Goal: Task Accomplishment & Management: Complete application form

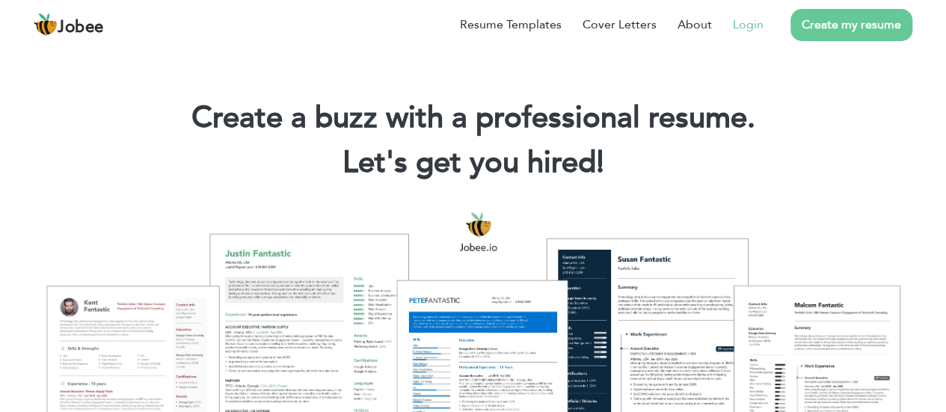
click at [753, 31] on link "Login" at bounding box center [748, 25] width 31 height 18
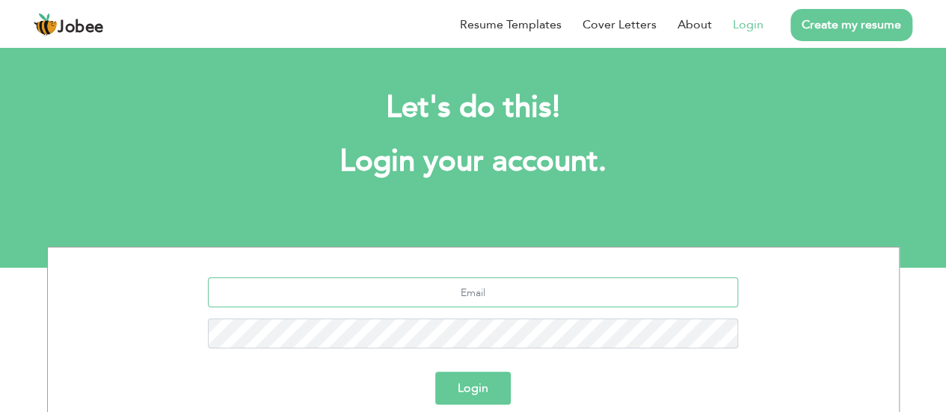
click at [467, 291] on input "text" at bounding box center [473, 293] width 530 height 30
type input "yousafciitswl@gmail.com"
click at [538, 284] on input "yousafciitswl@gmail.com" at bounding box center [473, 293] width 530 height 30
click at [435, 372] on button "Login" at bounding box center [473, 388] width 76 height 33
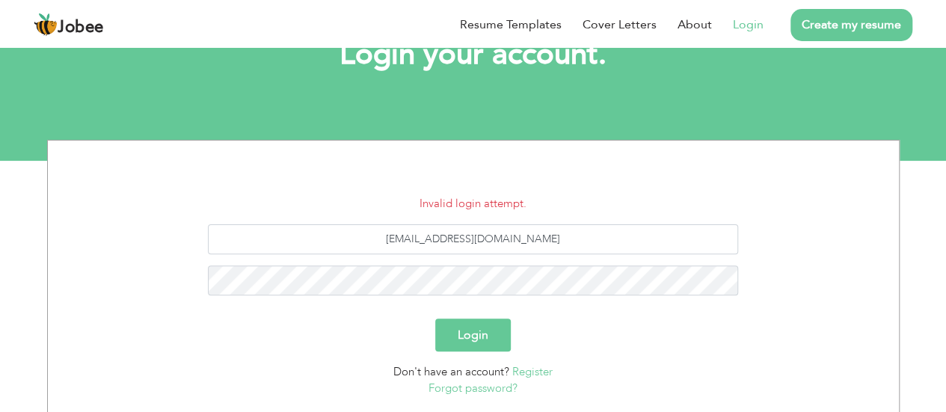
scroll to position [110, 0]
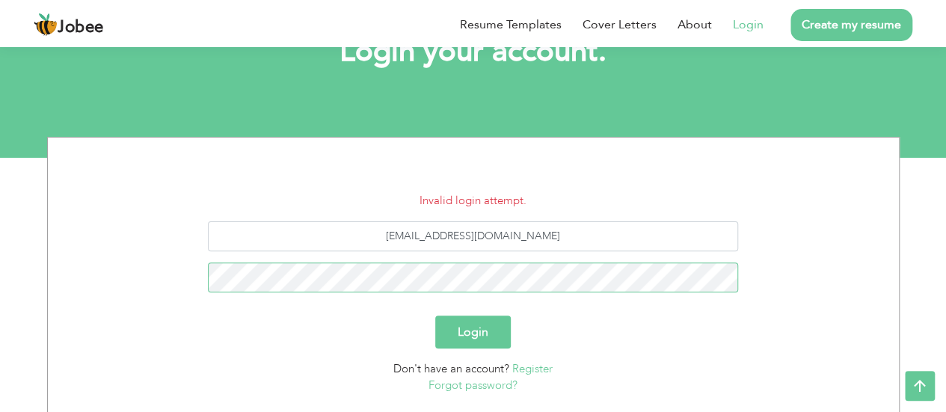
click at [435, 316] on button "Login" at bounding box center [473, 332] width 76 height 33
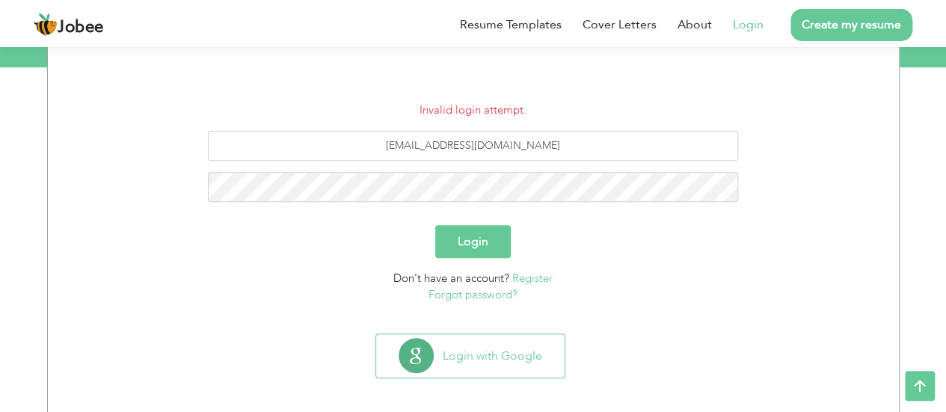
scroll to position [201, 0]
click at [555, 143] on input "yousafciitswl@gmail.com" at bounding box center [473, 145] width 530 height 30
click at [487, 296] on link "Forgot password?" at bounding box center [473, 294] width 89 height 15
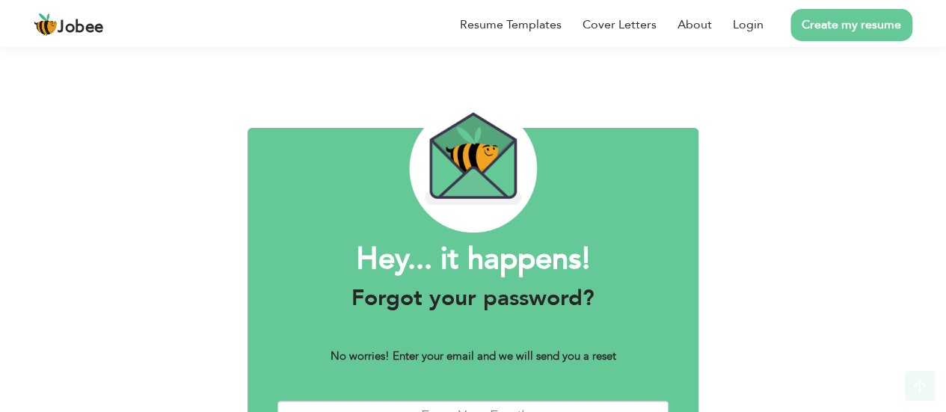
scroll to position [117, 0]
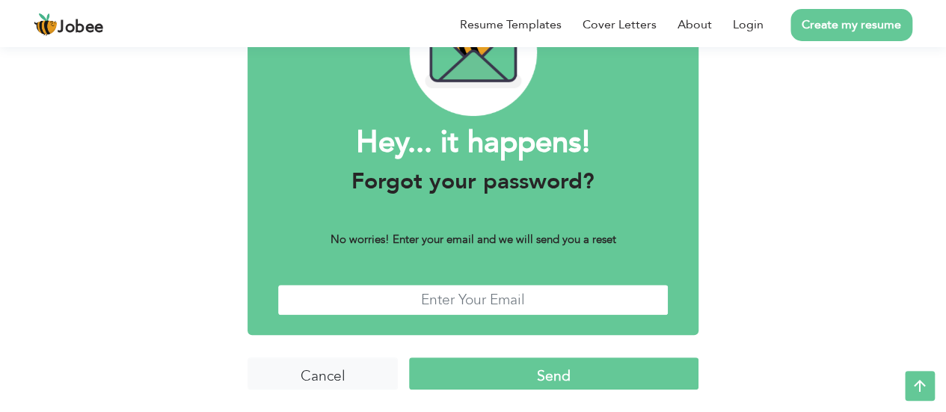
click at [468, 302] on input "text" at bounding box center [473, 300] width 391 height 32
type input "saimbabar494@gmail.com"
click at [557, 296] on input "[EMAIL_ADDRESS][DOMAIN_NAME]" at bounding box center [473, 300] width 391 height 32
click at [538, 381] on input "Send" at bounding box center [554, 374] width 290 height 32
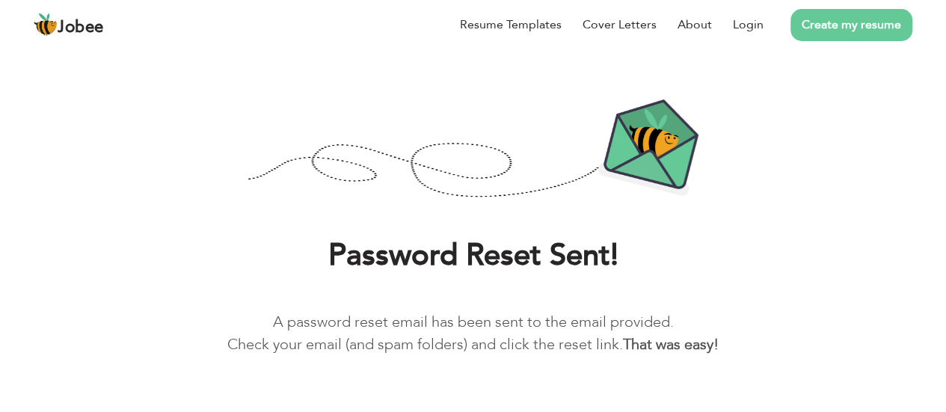
scroll to position [88, 0]
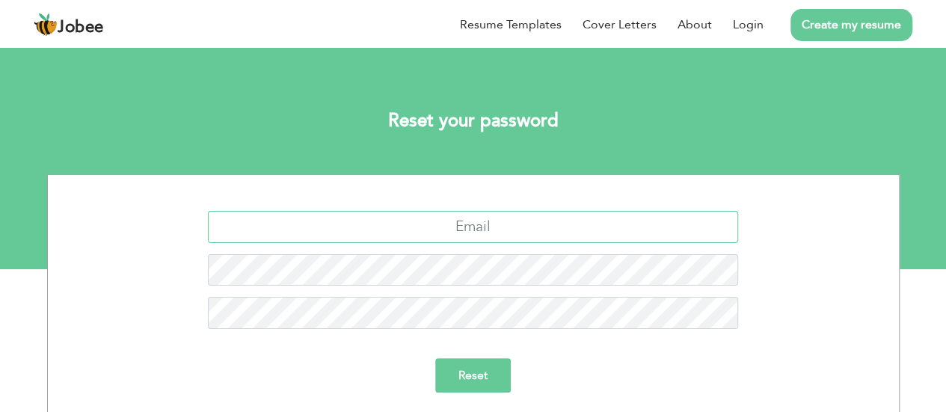
click at [500, 228] on input "text" at bounding box center [473, 227] width 530 height 32
type input "[EMAIL_ADDRESS][DOMAIN_NAME]"
click at [478, 368] on input "Reset" at bounding box center [473, 375] width 76 height 34
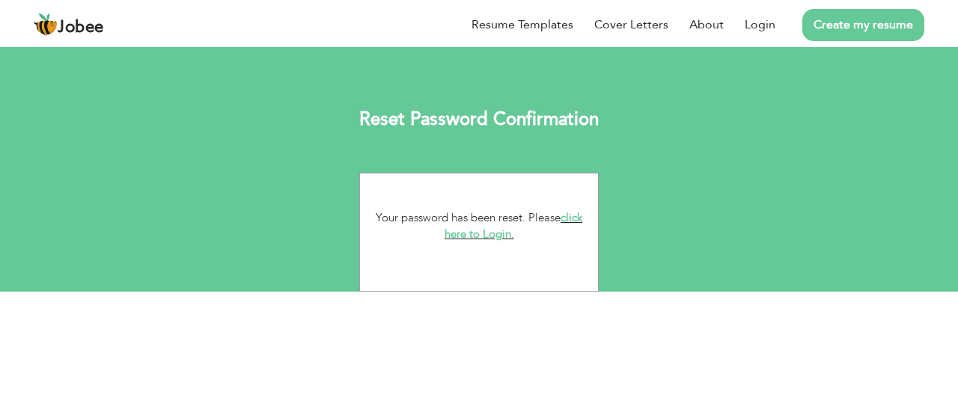
click at [506, 239] on link "click here to Login." at bounding box center [513, 226] width 138 height 32
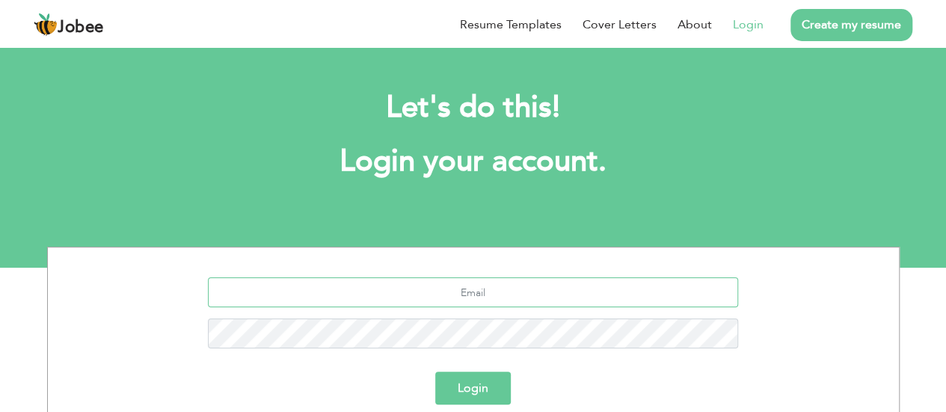
click at [477, 281] on input "text" at bounding box center [473, 293] width 530 height 30
type input "[EMAIL_ADDRESS][DOMAIN_NAME]"
click at [470, 392] on button "Login" at bounding box center [473, 388] width 76 height 33
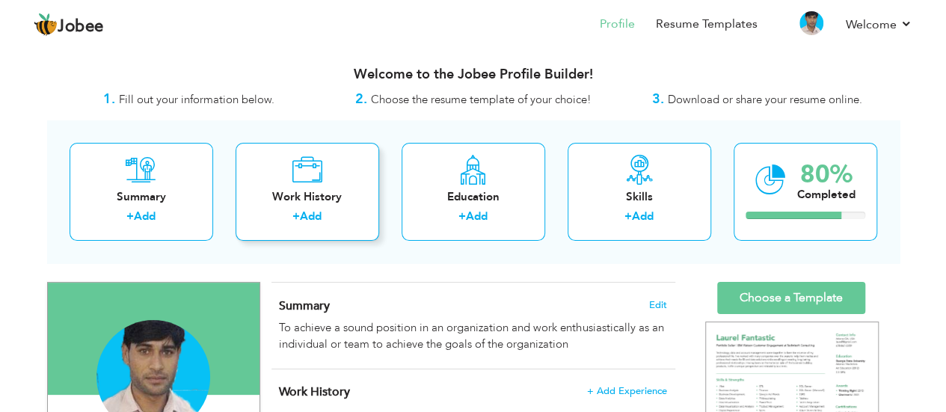
click at [316, 212] on link "Add" at bounding box center [311, 216] width 22 height 15
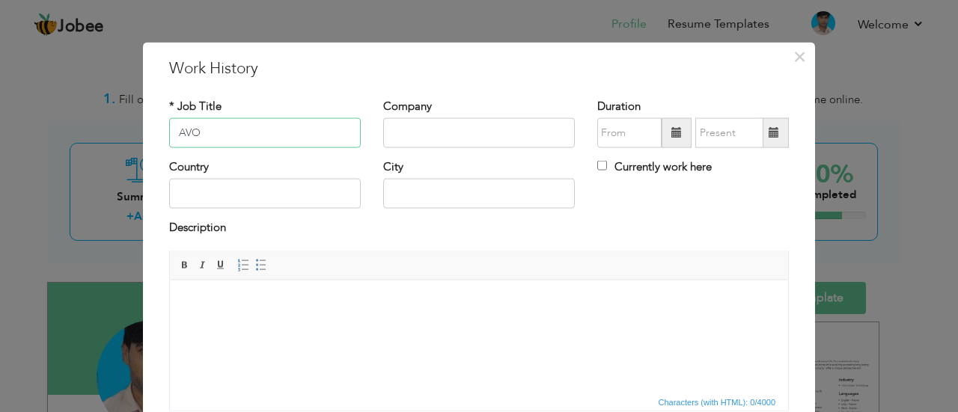
type input "AVO"
click at [430, 129] on input "text" at bounding box center [479, 133] width 192 height 30
paste input "Minhaj Traders | Sialkot"
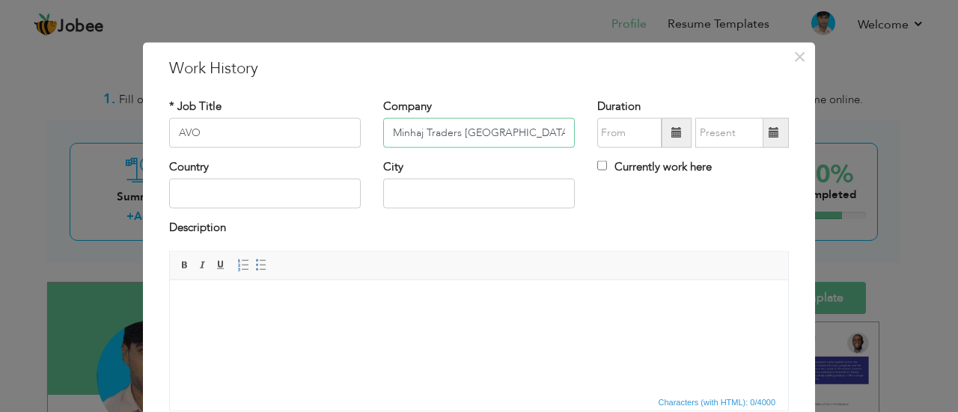
type input "Minhaj Traders [GEOGRAPHIC_DATA]"
click at [247, 195] on input "text" at bounding box center [265, 194] width 192 height 30
type input "L"
type input "[GEOGRAPHIC_DATA]"
click at [428, 185] on input "text" at bounding box center [479, 194] width 192 height 30
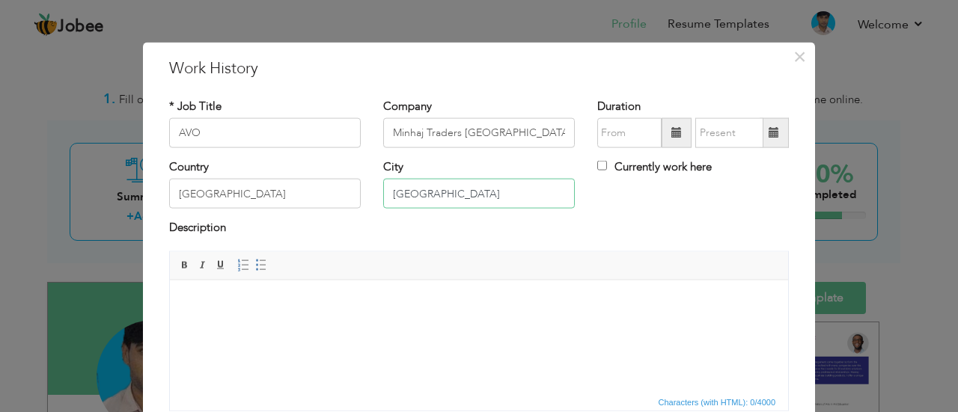
type input "[GEOGRAPHIC_DATA]"
click at [258, 310] on html at bounding box center [479, 303] width 618 height 46
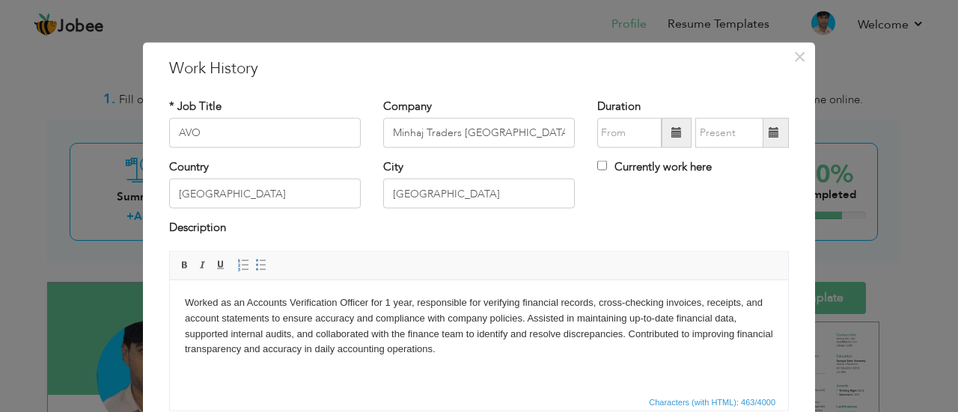
click at [671, 127] on span at bounding box center [676, 132] width 10 height 10
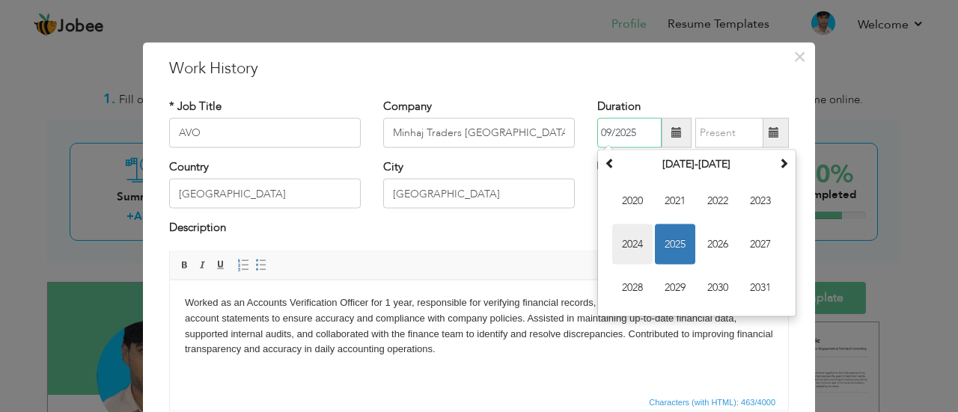
click at [620, 238] on span "2024" at bounding box center [632, 244] width 40 height 40
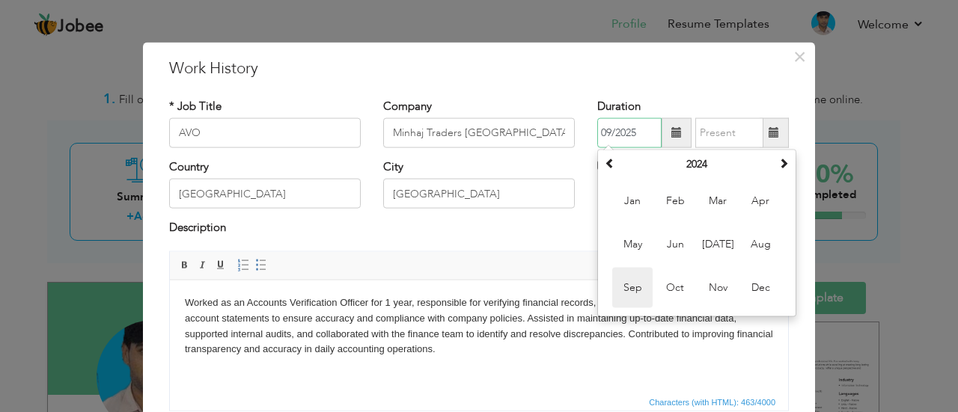
click at [624, 287] on span "Sep" at bounding box center [632, 288] width 40 height 40
type input "09/2024"
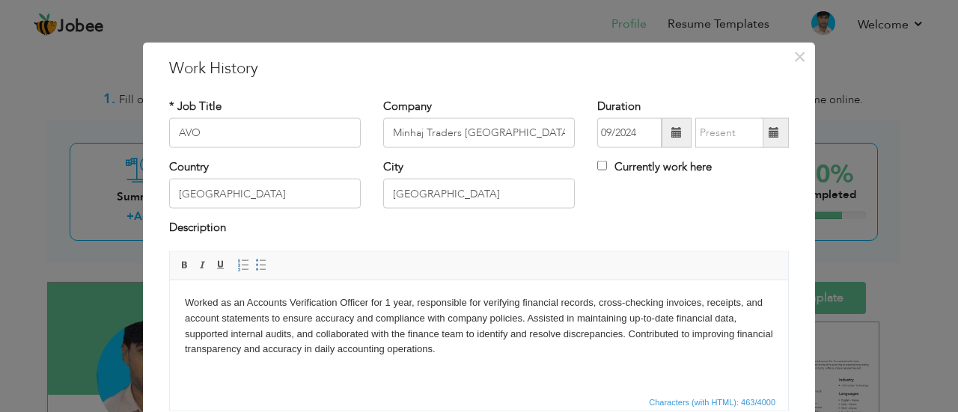
click at [770, 137] on span at bounding box center [773, 132] width 10 height 10
type input "09/2025"
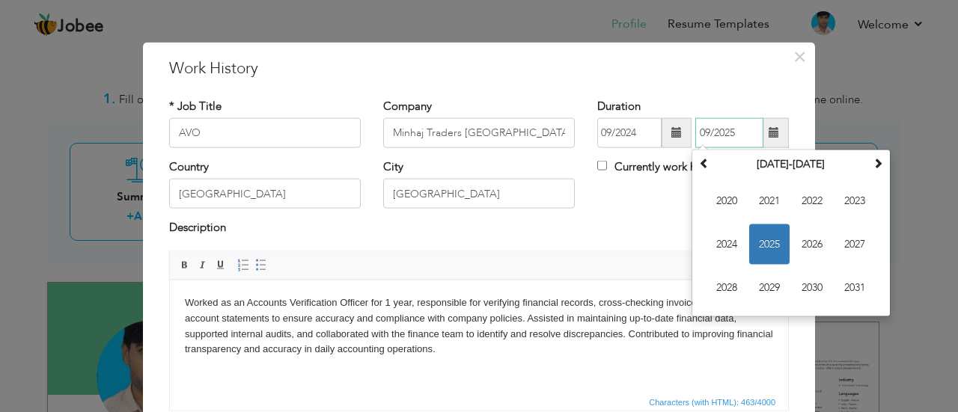
click at [759, 240] on span "2025" at bounding box center [769, 244] width 40 height 40
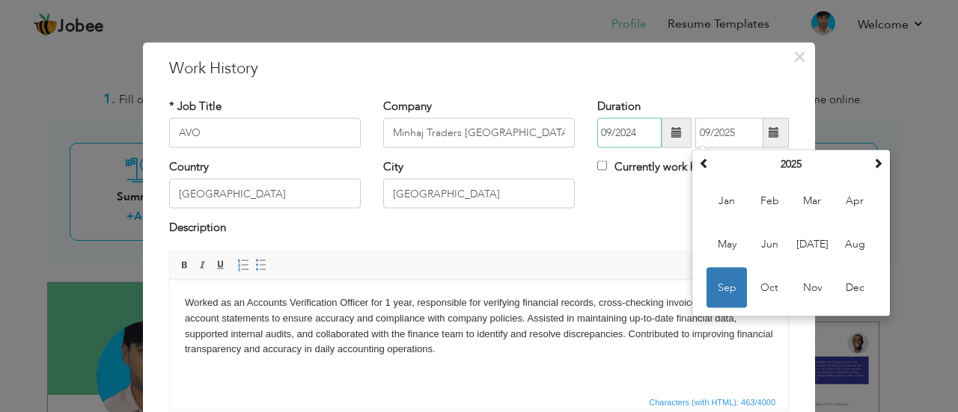
click at [640, 141] on input "09/2024" at bounding box center [629, 133] width 64 height 30
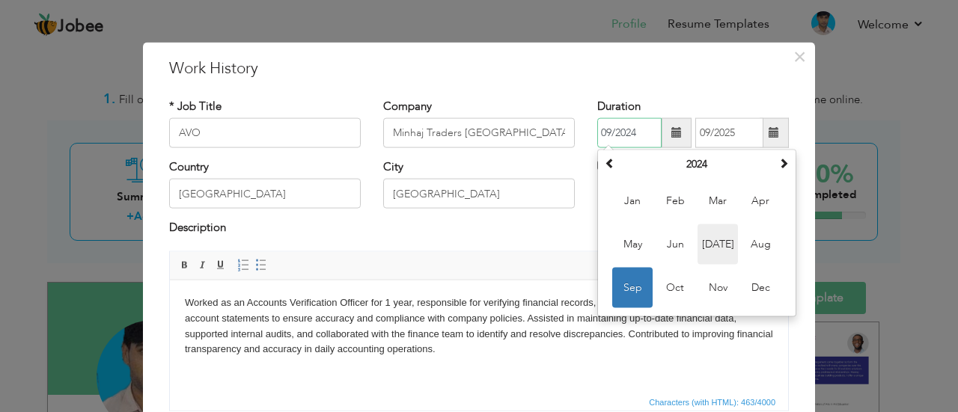
click at [714, 246] on span "Jul" at bounding box center [717, 244] width 40 height 40
type input "07/2024"
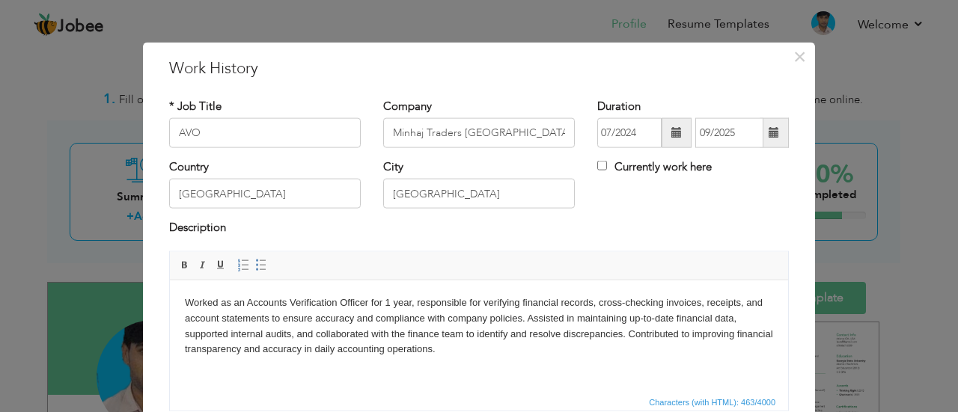
click at [768, 135] on span at bounding box center [773, 132] width 10 height 10
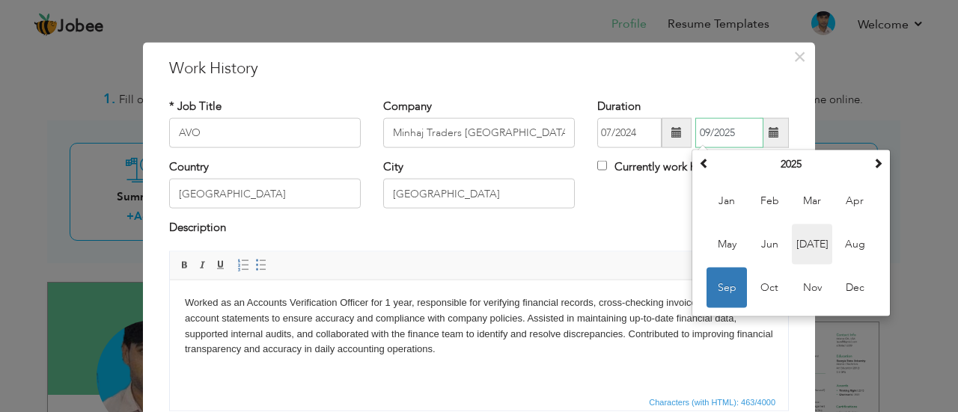
click at [803, 239] on span "Jul" at bounding box center [812, 244] width 40 height 40
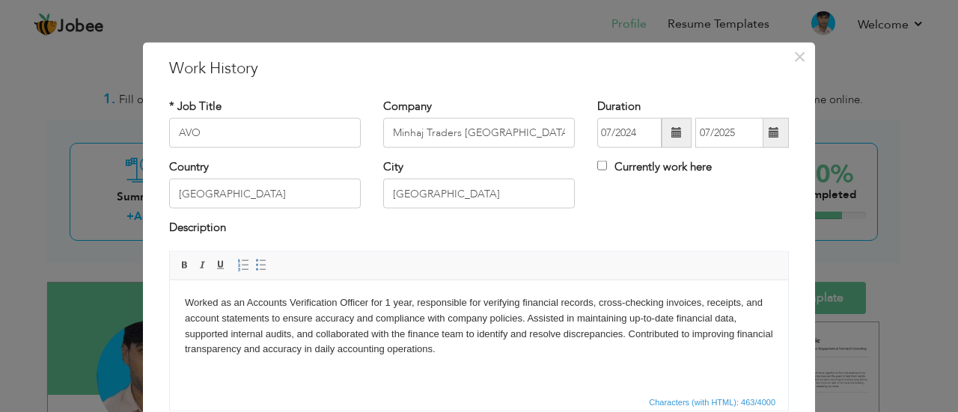
click at [768, 135] on span at bounding box center [773, 132] width 10 height 10
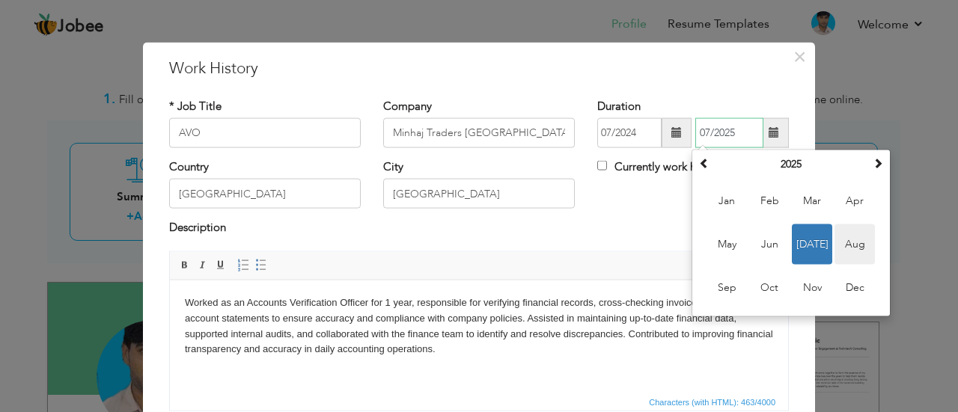
click at [839, 239] on span "Aug" at bounding box center [854, 244] width 40 height 40
type input "08/2025"
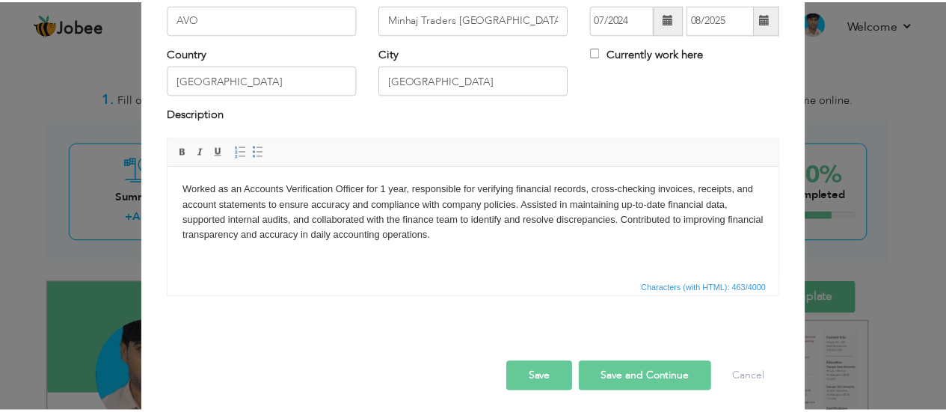
scroll to position [118, 0]
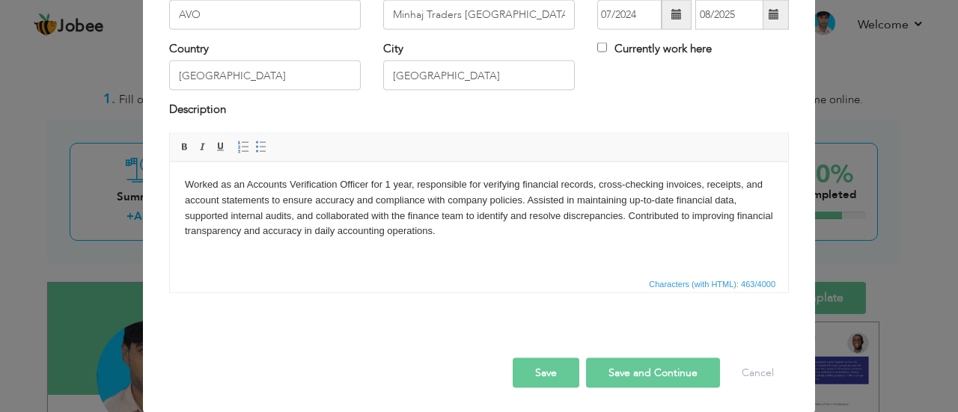
click at [535, 366] on button "Save" at bounding box center [545, 373] width 67 height 30
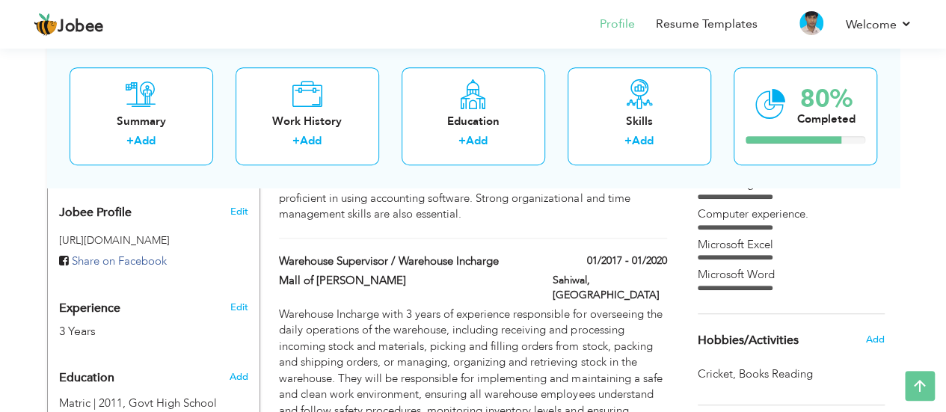
scroll to position [0, 0]
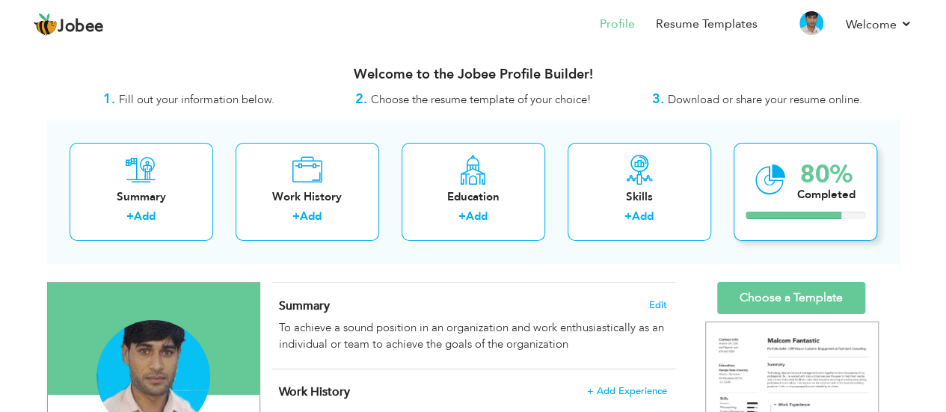
click at [810, 187] on div "Completed" at bounding box center [827, 195] width 58 height 16
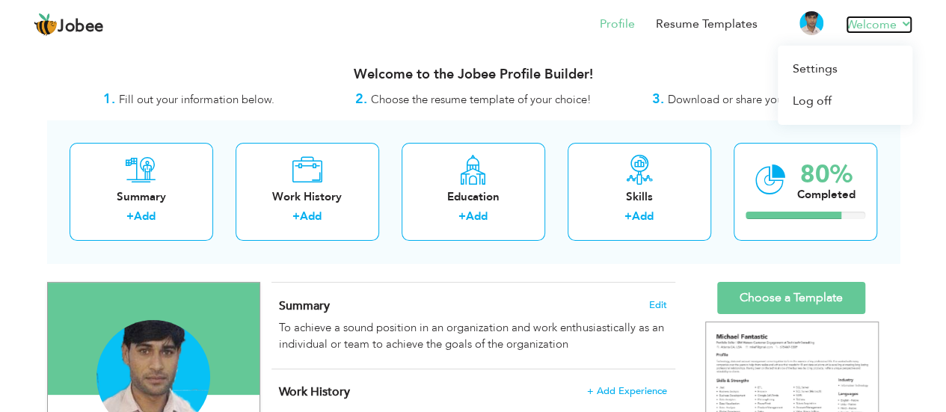
click at [908, 25] on link "Welcome" at bounding box center [879, 25] width 67 height 18
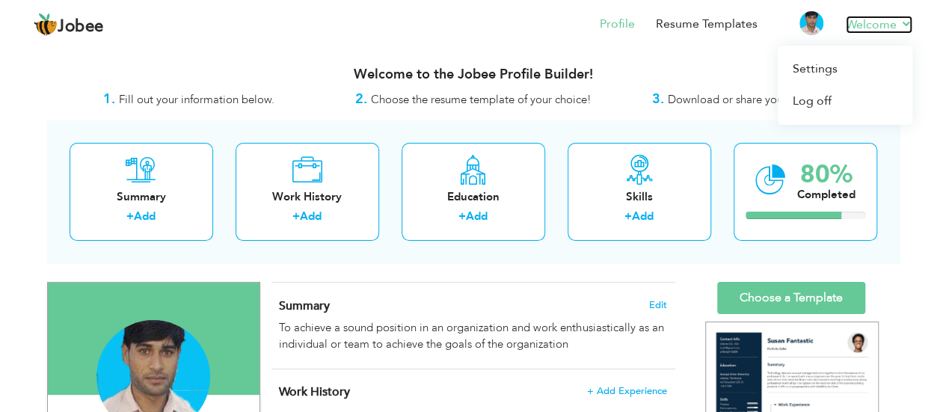
click at [908, 25] on link "Welcome" at bounding box center [879, 25] width 67 height 18
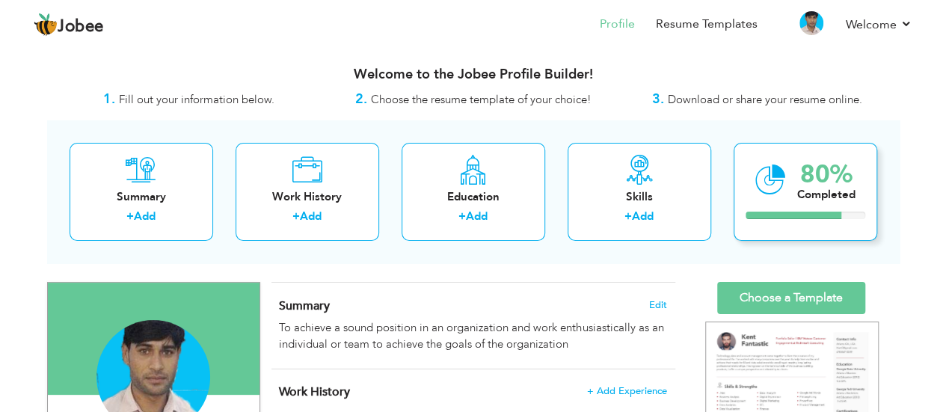
click at [788, 209] on div "80% Completed" at bounding box center [806, 192] width 144 height 98
click at [804, 232] on div "80% Completed" at bounding box center [806, 192] width 144 height 98
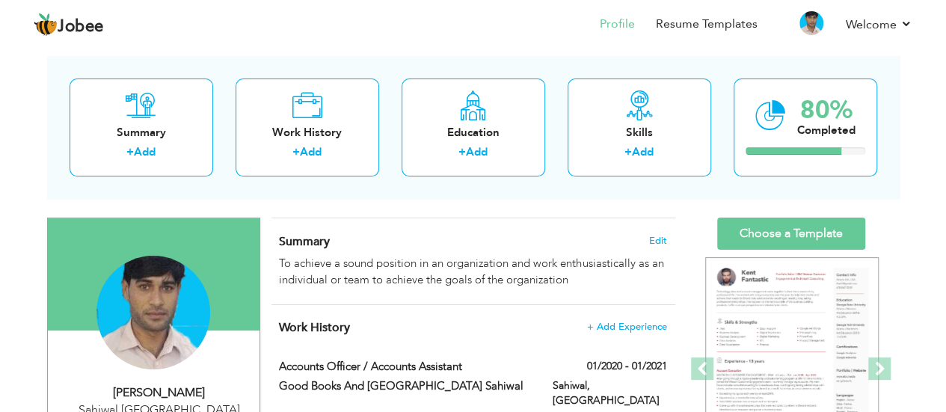
scroll to position [69, 0]
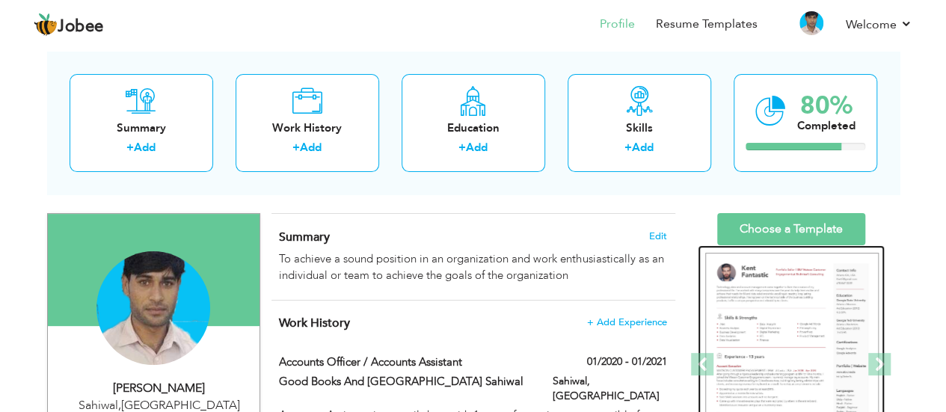
click at [776, 249] on div at bounding box center [791, 364] width 187 height 239
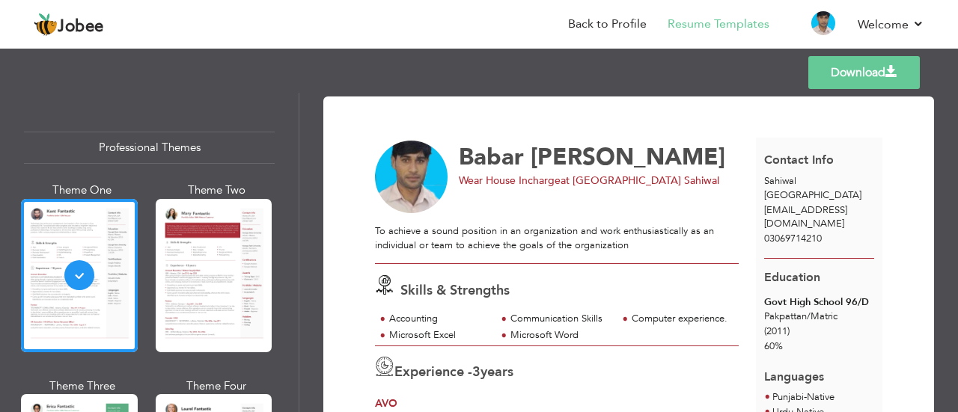
click at [539, 179] on span "Wear House Incharge" at bounding box center [510, 181] width 102 height 14
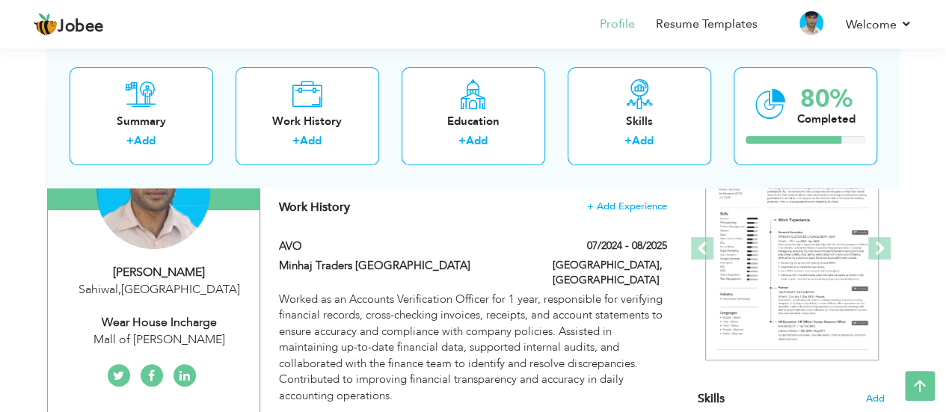
scroll to position [209, 0]
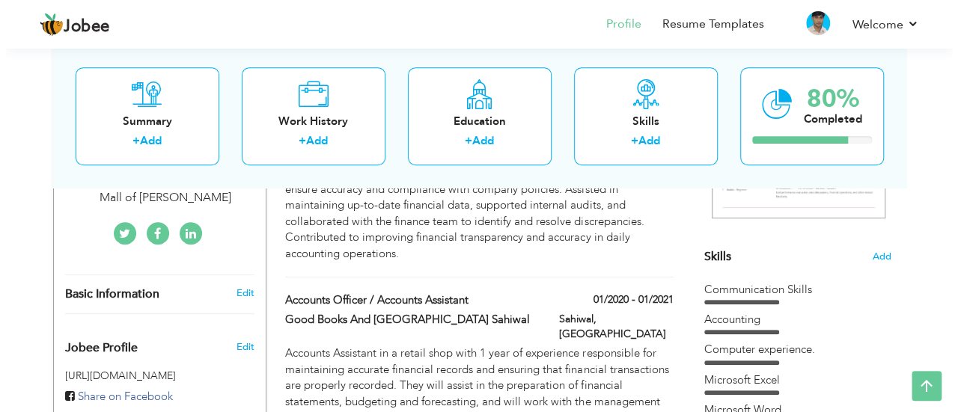
scroll to position [328, 0]
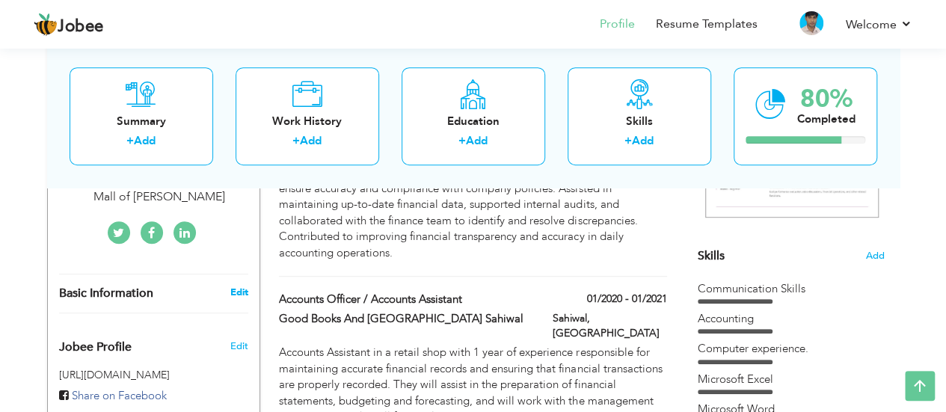
click at [240, 290] on link "Edit" at bounding box center [239, 292] width 18 height 13
type input "Babar"
type input "[PERSON_NAME]"
type input "03069714210"
select select "number:166"
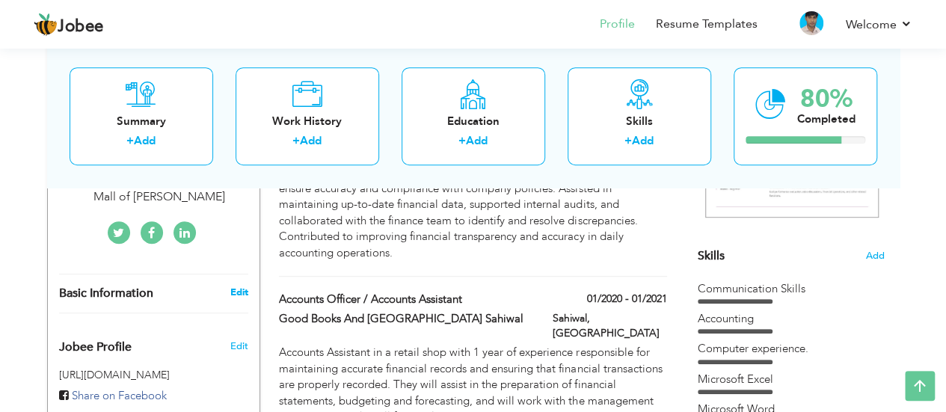
type input "Sahiwal"
select select "number:5"
type input "Mall of [PERSON_NAME]"
type input "Wear House Incharge"
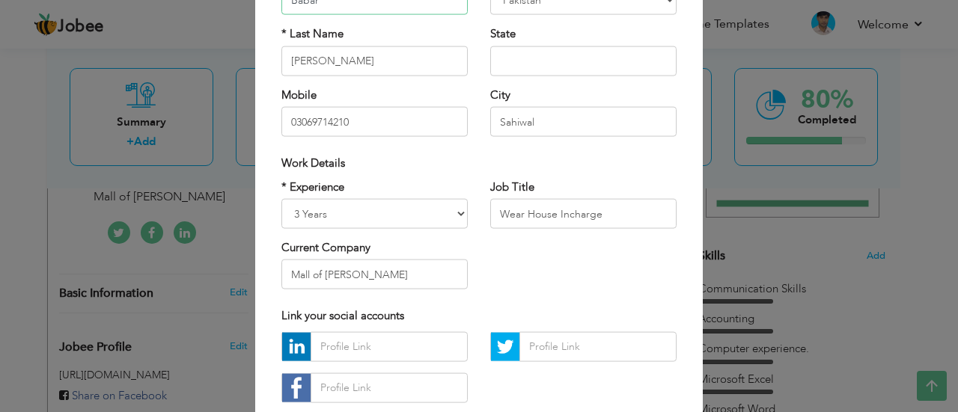
scroll to position [163, 0]
click at [393, 272] on input "Mall of [PERSON_NAME]" at bounding box center [374, 275] width 186 height 30
click at [405, 276] on input "Mall of [PERSON_NAME]" at bounding box center [374, 275] width 186 height 30
drag, startPoint x: 416, startPoint y: 271, endPoint x: 258, endPoint y: 282, distance: 158.3
click at [258, 282] on div "× Profile Contact Information * First Name Babar * Last Name Ali Mobile Aruba" at bounding box center [478, 192] width 447 height 626
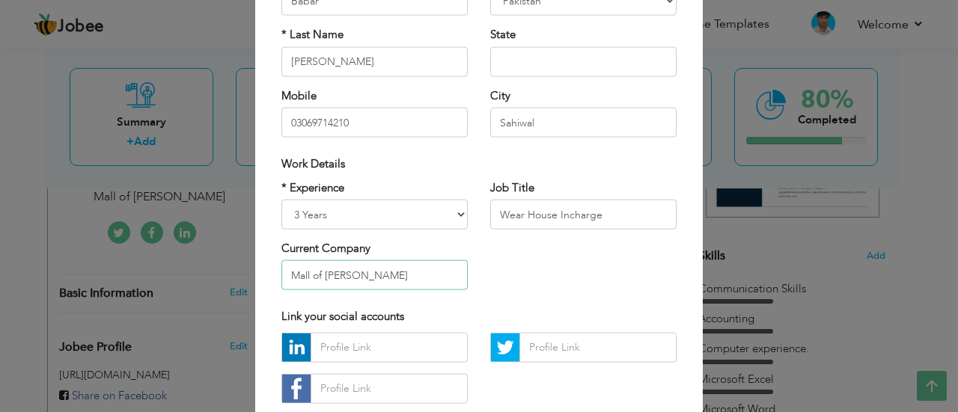
paste input "inhaj Traders | Sialkot"
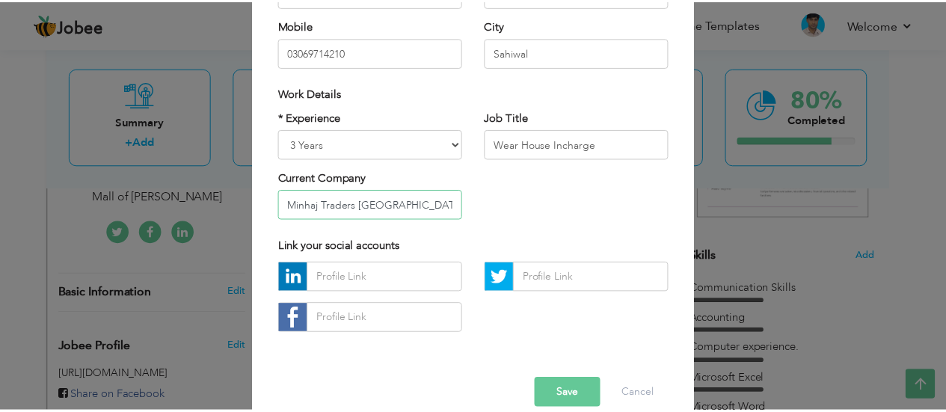
scroll to position [256, 0]
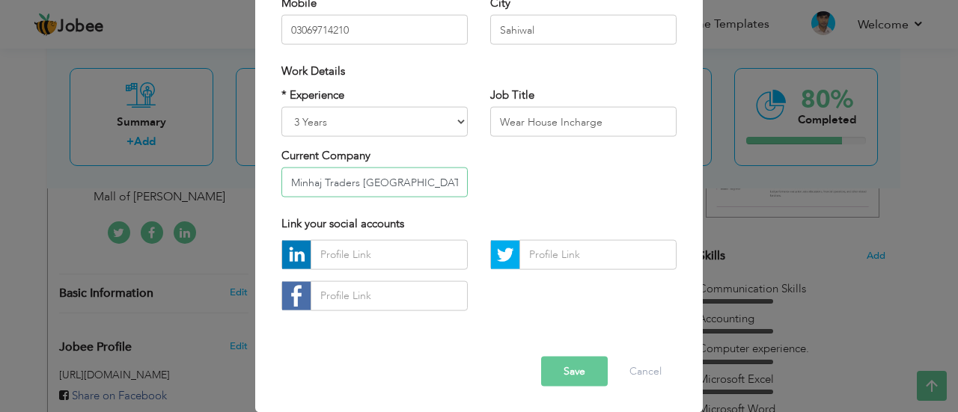
type input "Minhaj Traders [GEOGRAPHIC_DATA]"
click at [561, 370] on button "Save" at bounding box center [574, 371] width 67 height 30
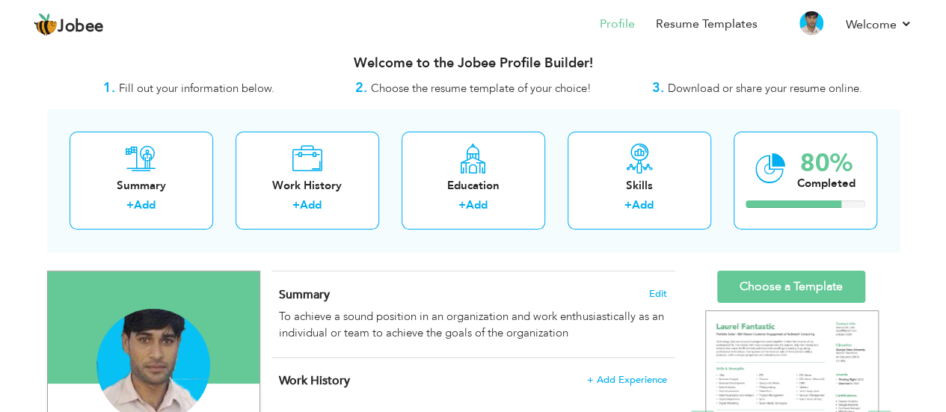
scroll to position [0, 0]
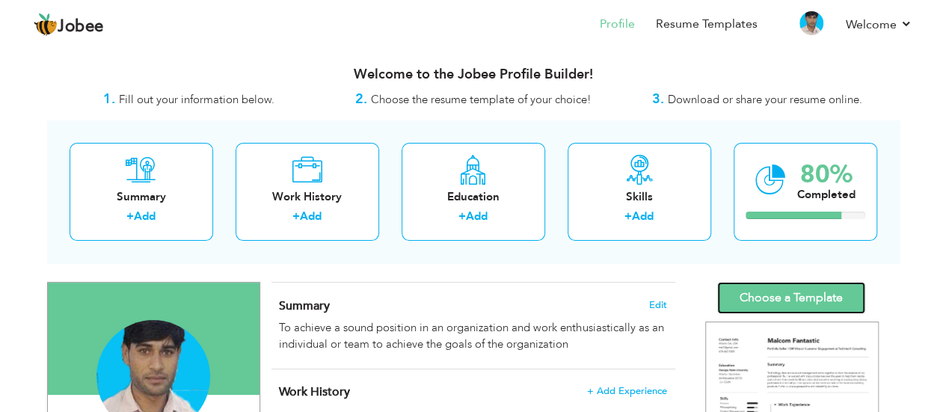
click at [769, 298] on link "Choose a Template" at bounding box center [791, 298] width 148 height 32
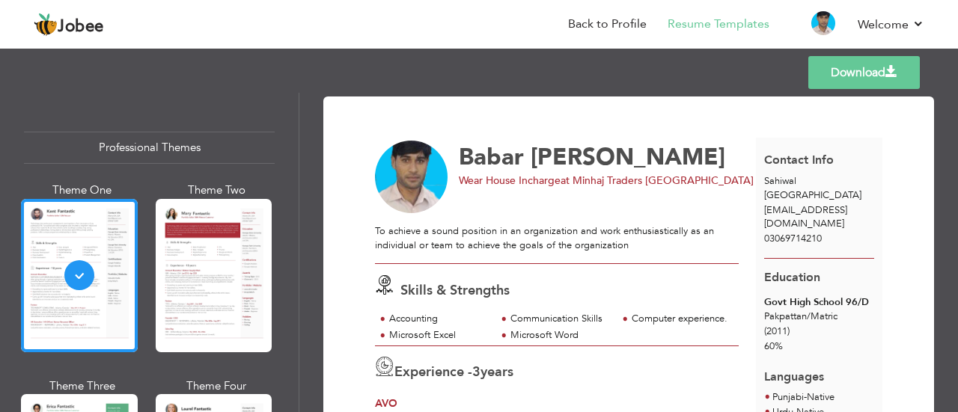
click at [542, 182] on span "Wear House Incharge" at bounding box center [510, 181] width 102 height 14
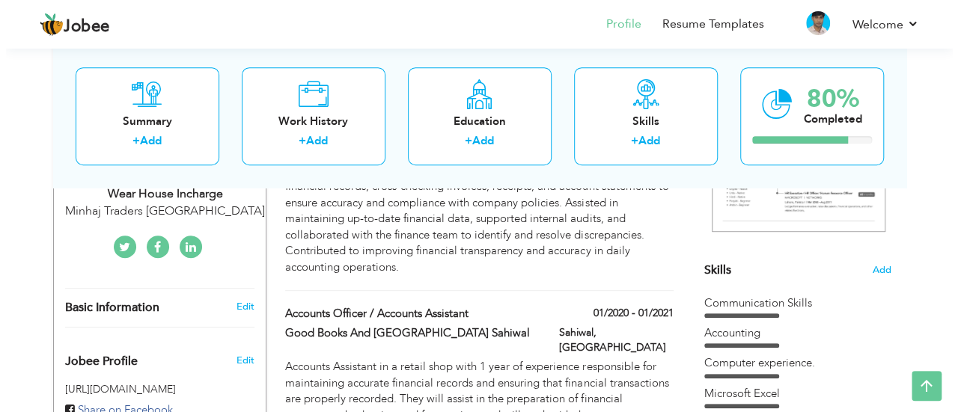
scroll to position [314, 0]
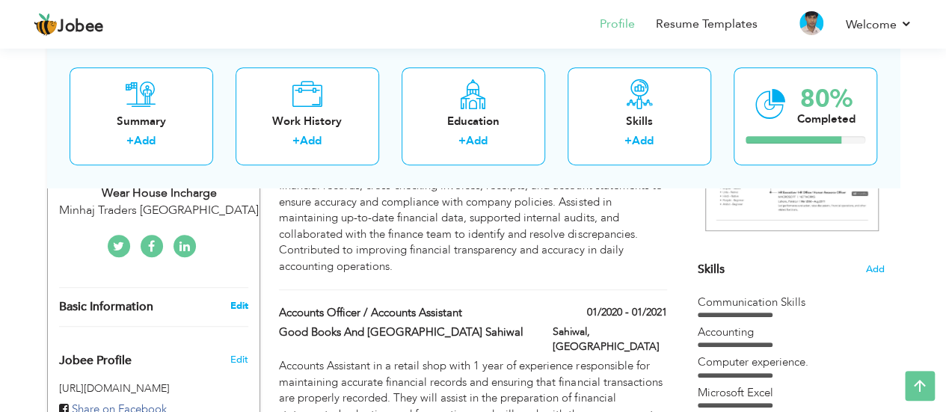
click at [242, 306] on link "Edit" at bounding box center [239, 305] width 18 height 13
select select "number:166"
select select "number:5"
type input "Minhaj Traders [GEOGRAPHIC_DATA]"
type input "Wear House Incharge"
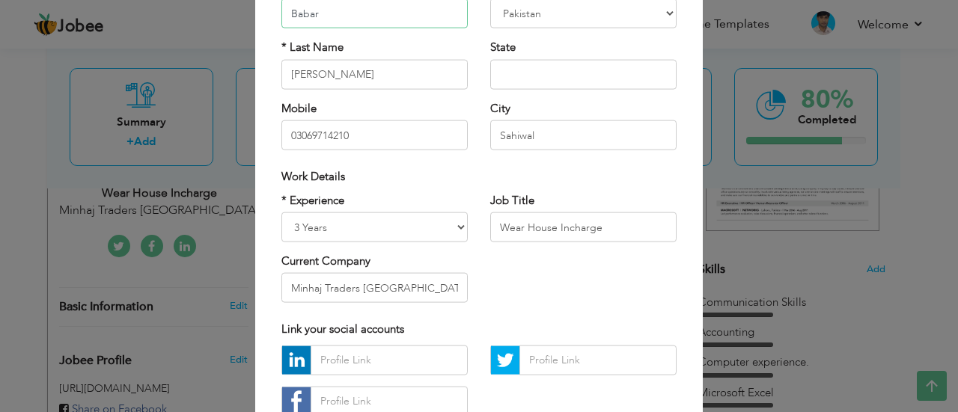
scroll to position [151, 0]
click at [613, 229] on input "Wear House Incharge" at bounding box center [583, 227] width 186 height 30
drag, startPoint x: 625, startPoint y: 229, endPoint x: 471, endPoint y: 221, distance: 153.6
click at [471, 221] on div "* Experience Entry Level Less than 1 Year 1 Year 2 Years 3 Years 4 Years 5 Year…" at bounding box center [478, 253] width 417 height 122
paste input "Accounts Verification Officer"
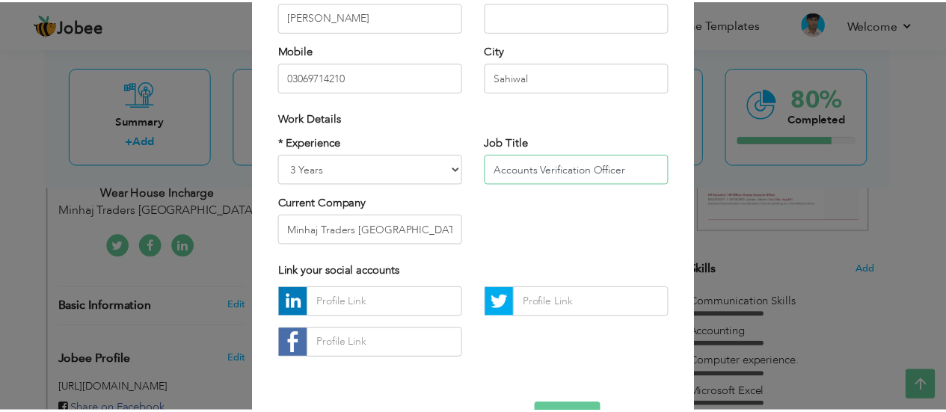
scroll to position [256, 0]
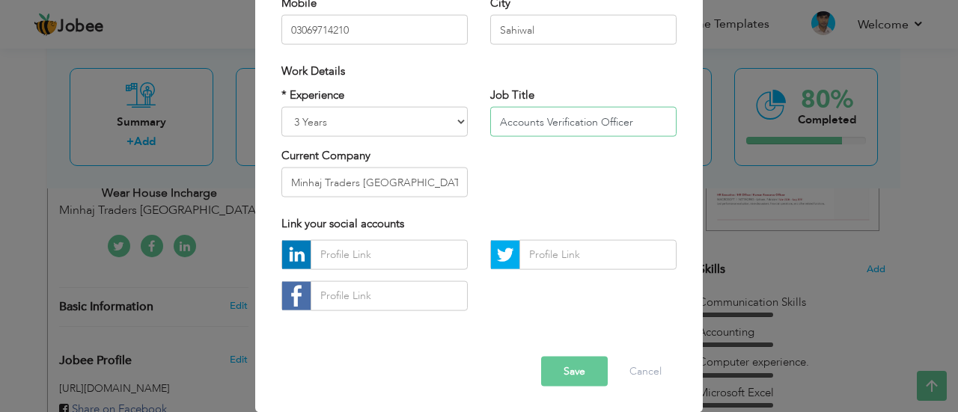
type input "Accounts Verification Officer"
click at [559, 378] on button "Save" at bounding box center [574, 371] width 67 height 30
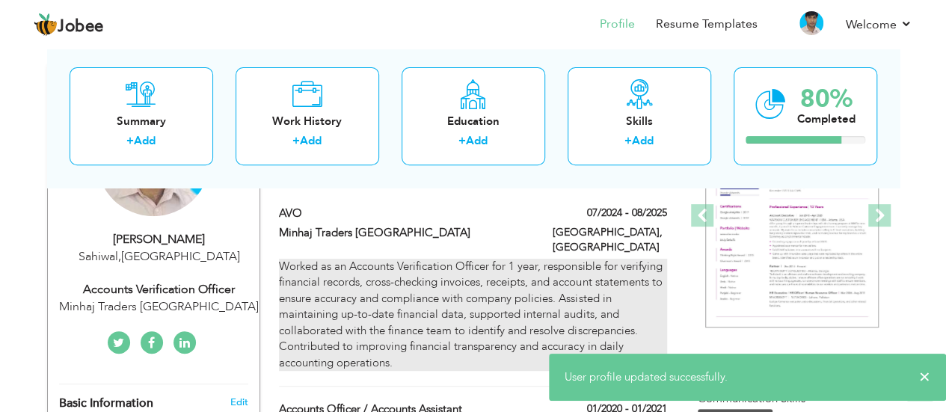
scroll to position [0, 0]
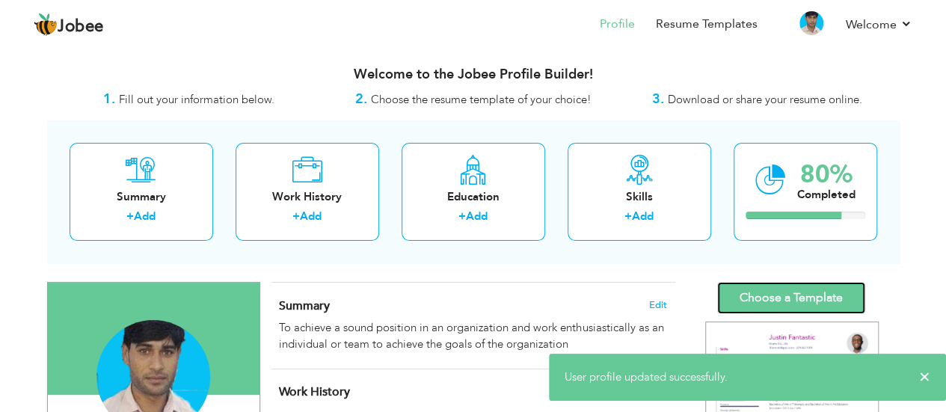
click at [784, 289] on link "Choose a Template" at bounding box center [791, 298] width 148 height 32
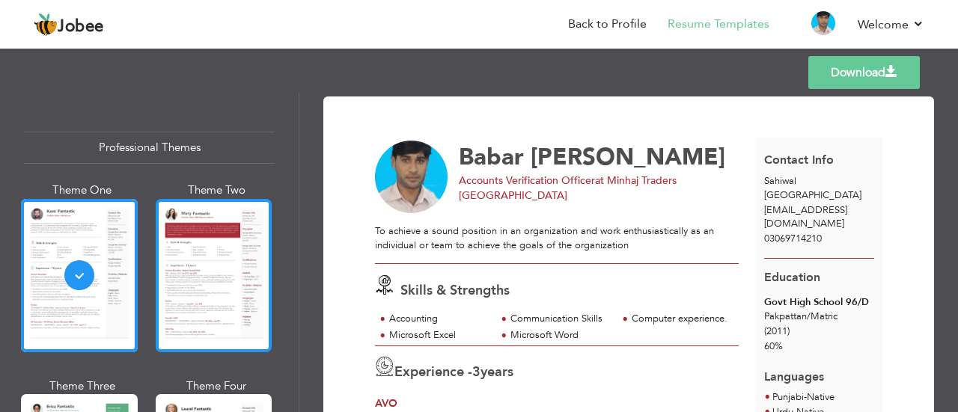
click at [230, 267] on div at bounding box center [214, 275] width 117 height 153
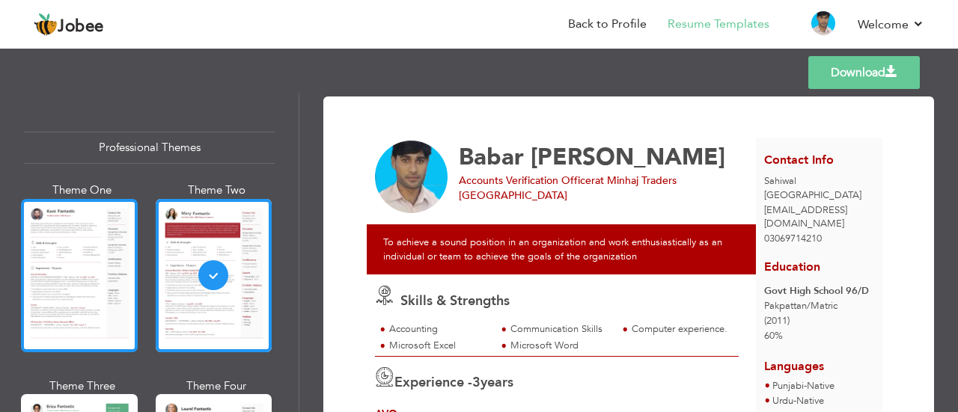
click at [96, 263] on div at bounding box center [79, 275] width 117 height 153
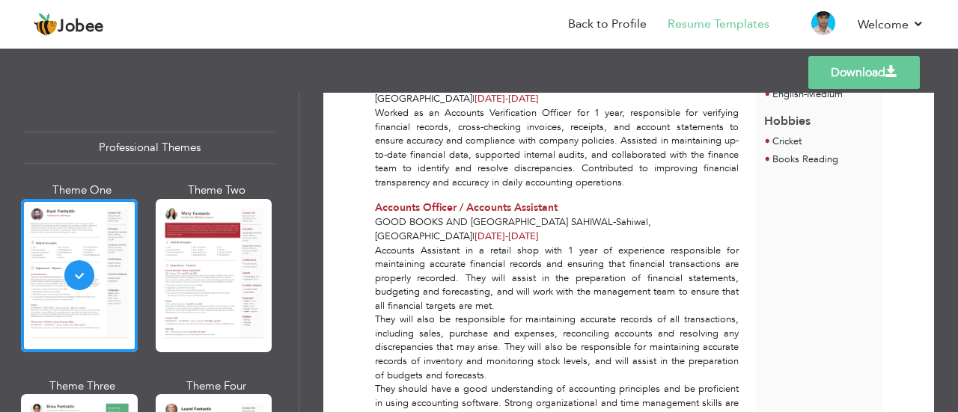
scroll to position [334, 0]
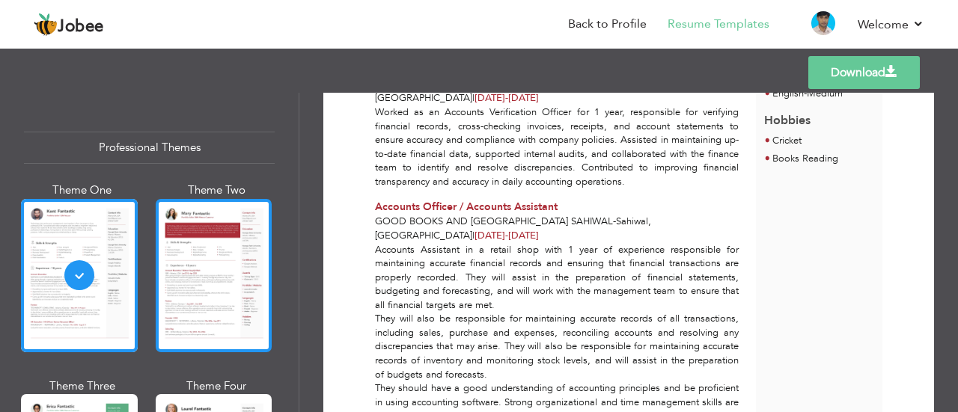
click at [193, 251] on div at bounding box center [214, 275] width 117 height 153
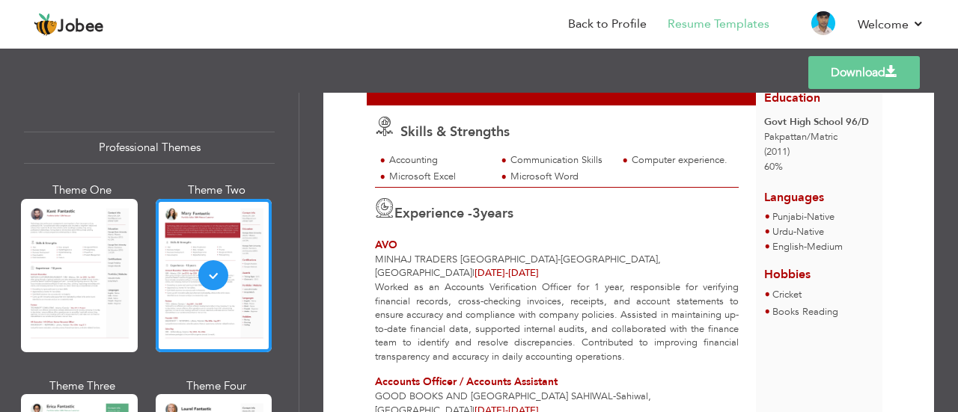
scroll to position [4, 0]
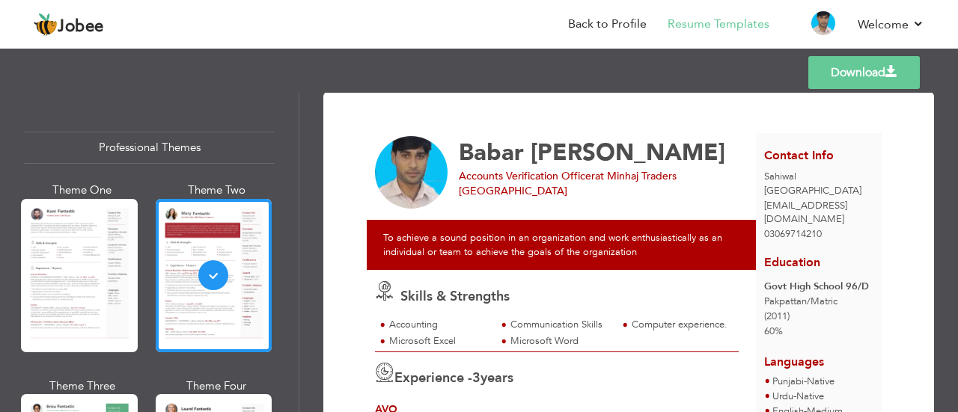
click at [848, 70] on link "Download" at bounding box center [863, 72] width 111 height 33
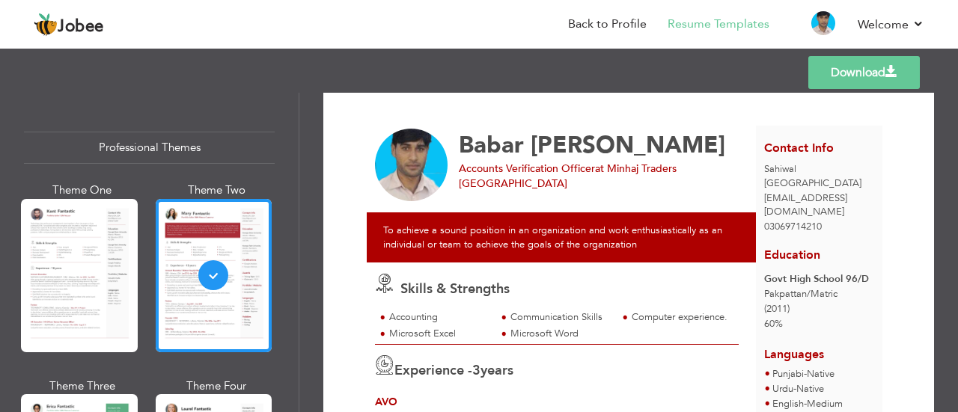
scroll to position [0, 0]
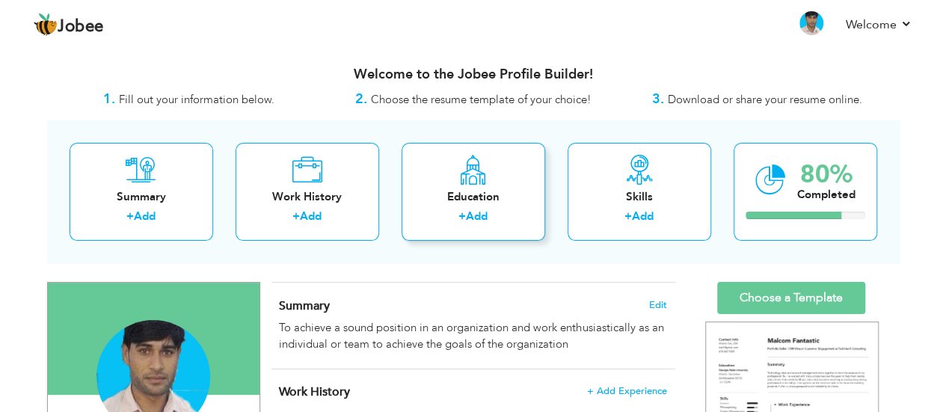
click at [480, 218] on link "Add" at bounding box center [477, 216] width 22 height 15
radio input "true"
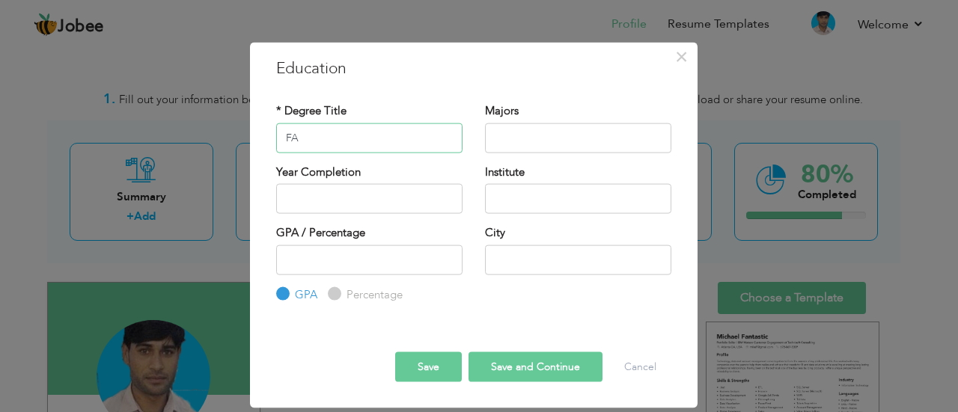
type input "FA"
click at [529, 142] on input "text" at bounding box center [578, 138] width 186 height 30
type input "Arts"
click at [319, 200] on input "2025" at bounding box center [369, 199] width 186 height 30
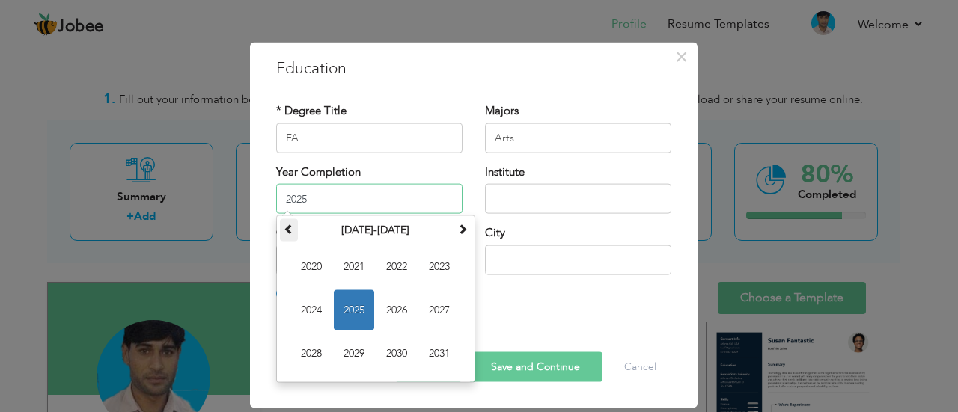
click at [293, 233] on th at bounding box center [289, 230] width 18 height 22
click at [317, 300] on span "2014" at bounding box center [311, 310] width 40 height 40
type input "2014"
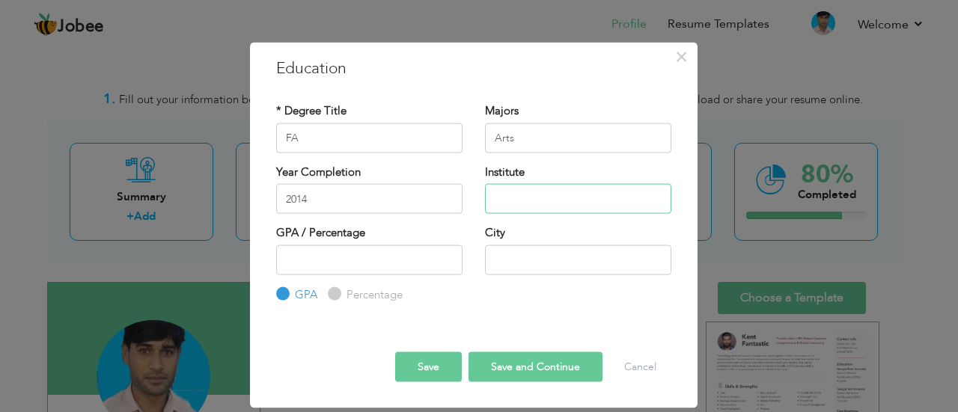
click at [537, 198] on input "text" at bounding box center [578, 199] width 186 height 30
click at [536, 201] on input "The Limit Collage" at bounding box center [578, 199] width 186 height 30
click at [581, 201] on input "The Limits Collage" at bounding box center [578, 199] width 186 height 30
type input "The Limits Collage"
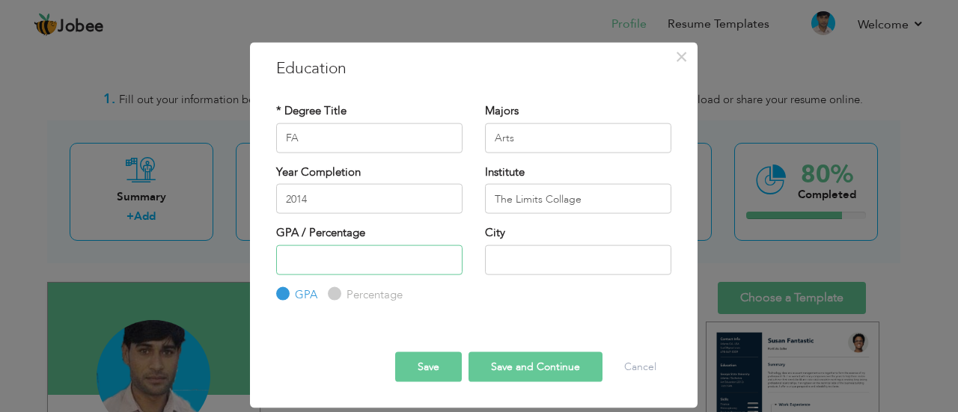
click at [343, 265] on input "number" at bounding box center [369, 260] width 186 height 30
click at [446, 263] on input "-1" at bounding box center [369, 260] width 186 height 30
click at [446, 257] on input "0" at bounding box center [369, 260] width 186 height 30
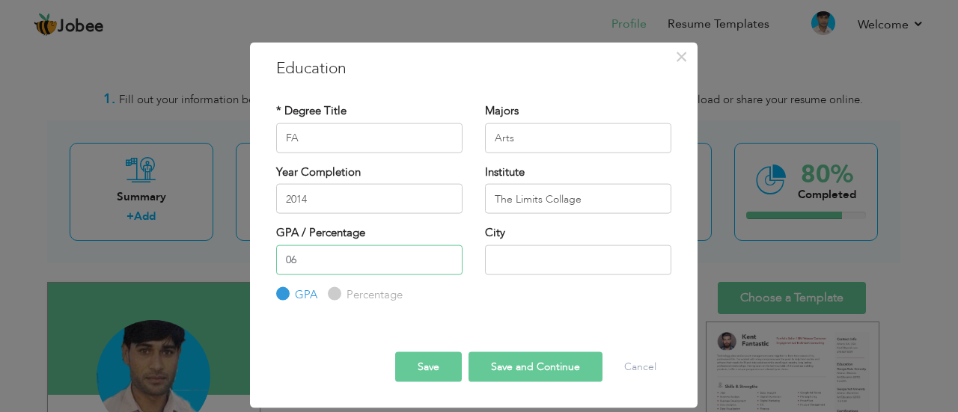
type input "0"
type input "6"
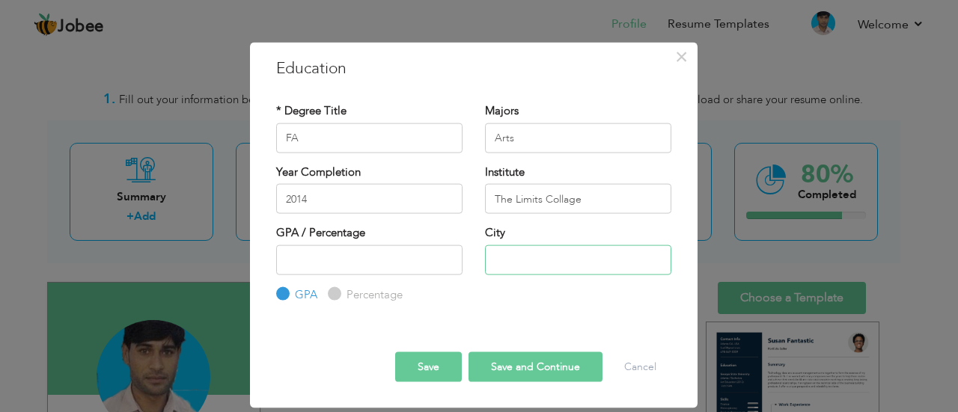
click at [514, 263] on input "text" at bounding box center [578, 260] width 186 height 30
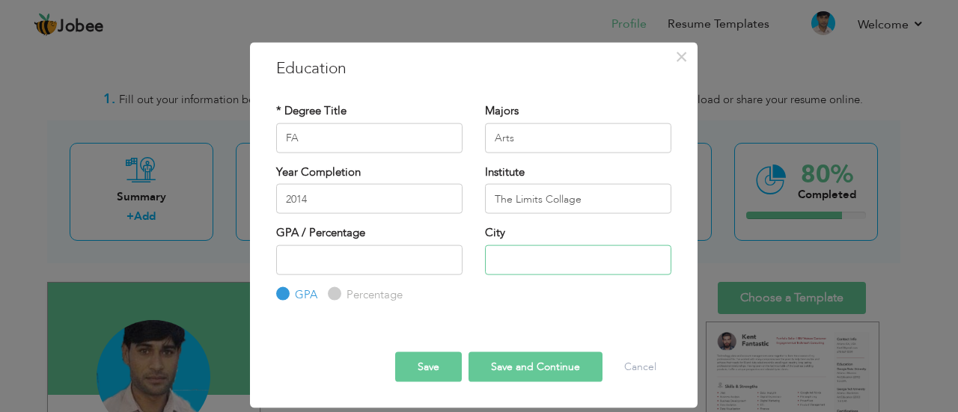
type input "Sahiwal"
click at [332, 294] on input "Percentage" at bounding box center [333, 295] width 10 height 10
radio input "true"
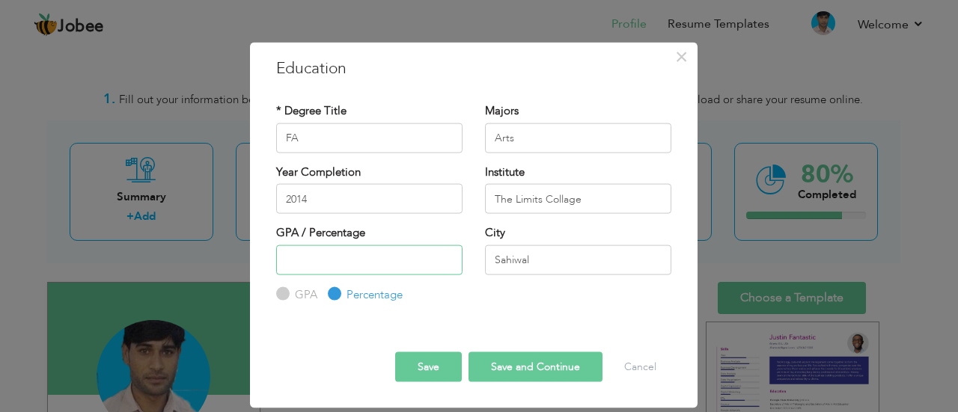
click at [351, 259] on input "number" at bounding box center [369, 260] width 186 height 30
type input "7"
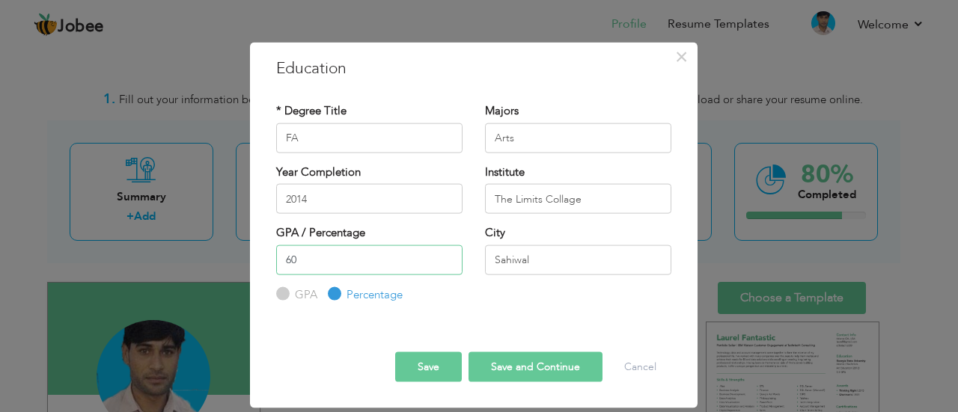
type input "60"
click at [432, 369] on button "Save" at bounding box center [428, 367] width 67 height 30
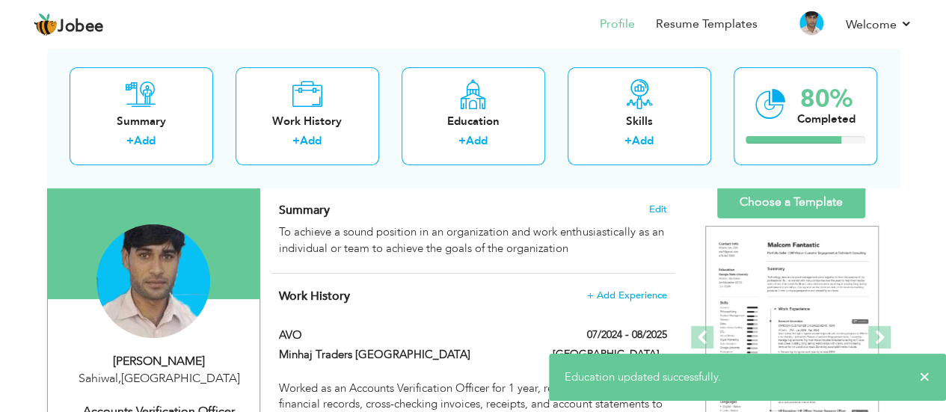
scroll to position [101, 0]
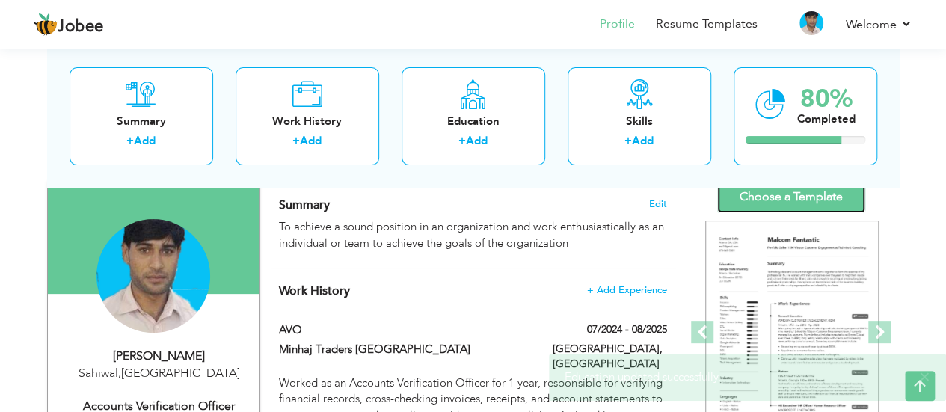
click at [783, 197] on link "Choose a Template" at bounding box center [791, 197] width 148 height 32
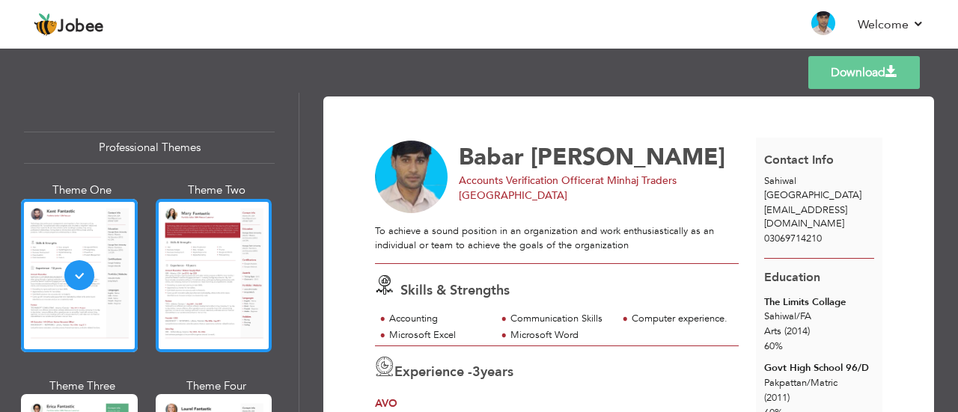
click at [220, 270] on div at bounding box center [214, 275] width 117 height 153
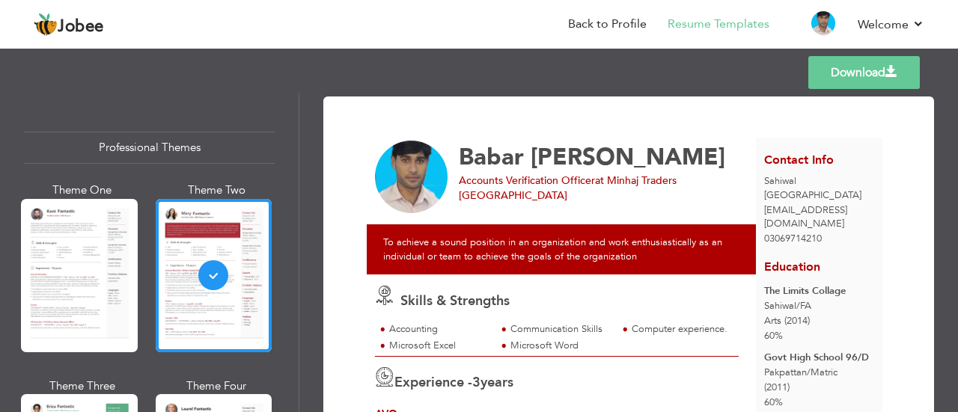
click at [866, 71] on link "Download" at bounding box center [863, 72] width 111 height 33
